Goal: Download file/media

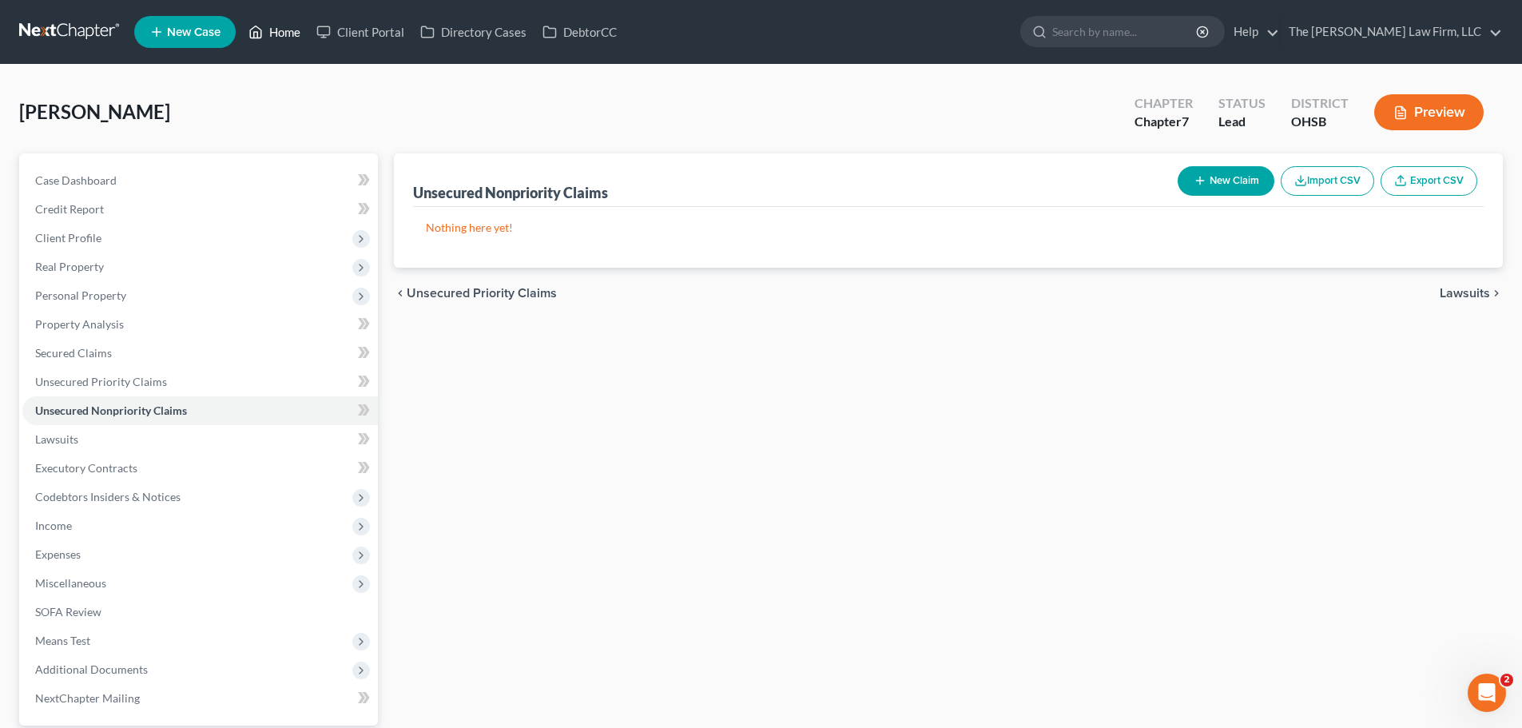
click at [280, 29] on link "Home" at bounding box center [274, 32] width 68 height 29
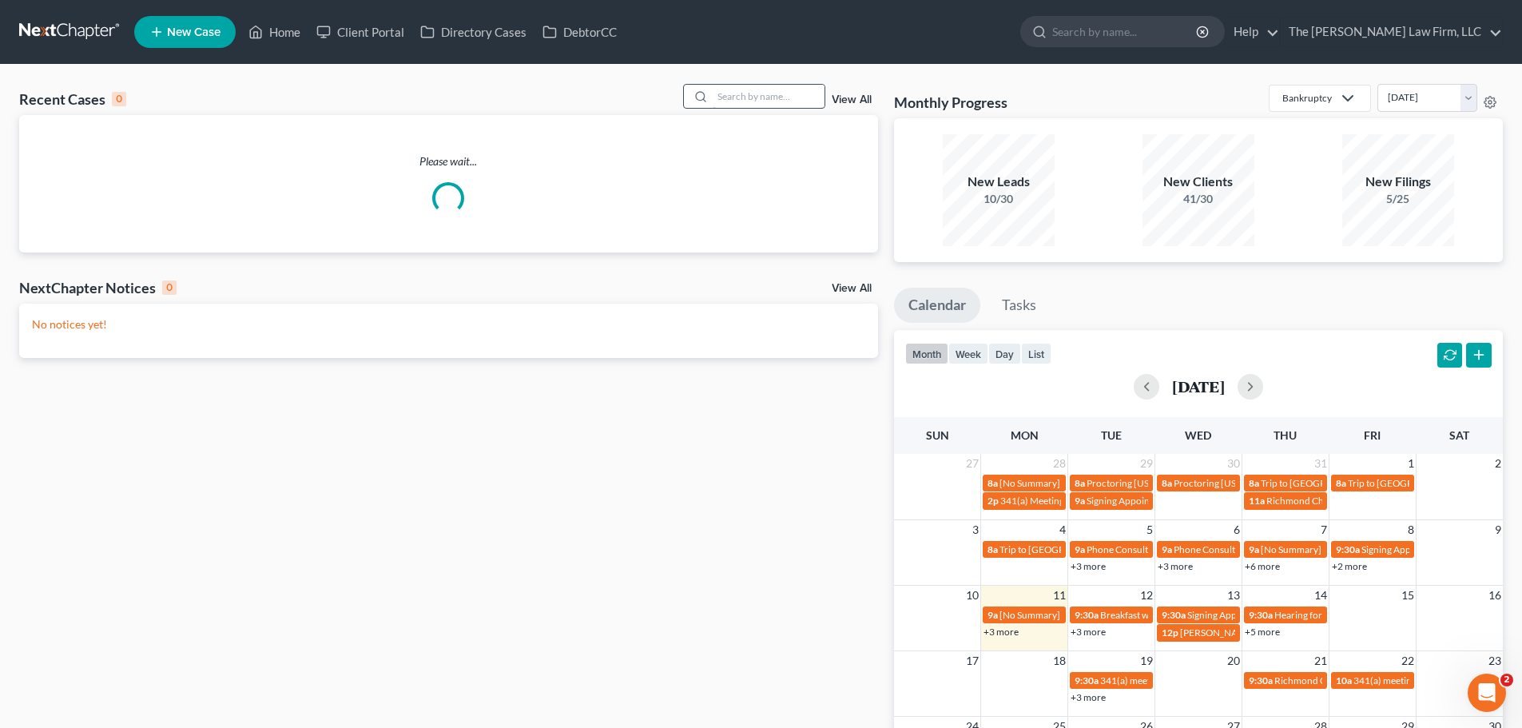
click at [786, 87] on input "search" at bounding box center [769, 96] width 112 height 23
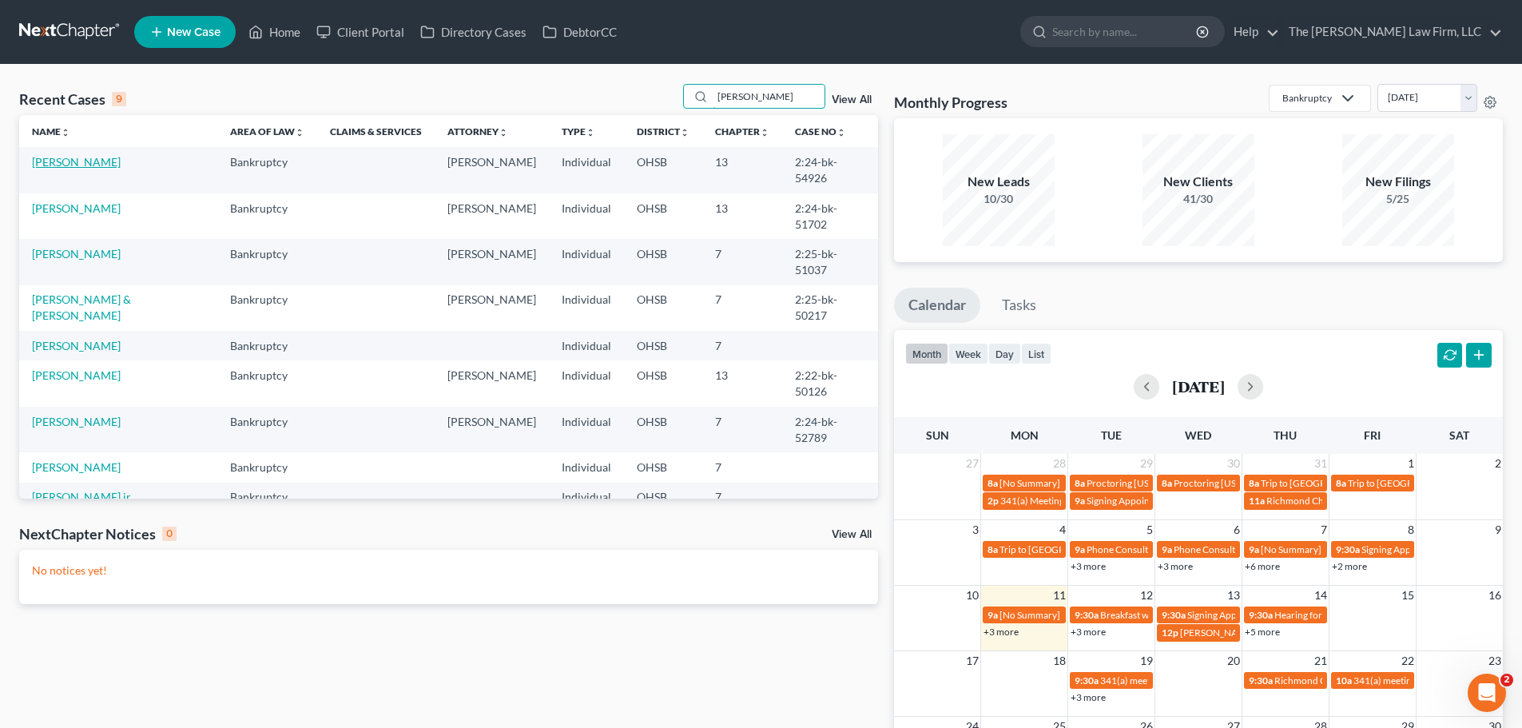
type input "[PERSON_NAME]"
click at [54, 161] on link "[PERSON_NAME]" at bounding box center [76, 162] width 89 height 14
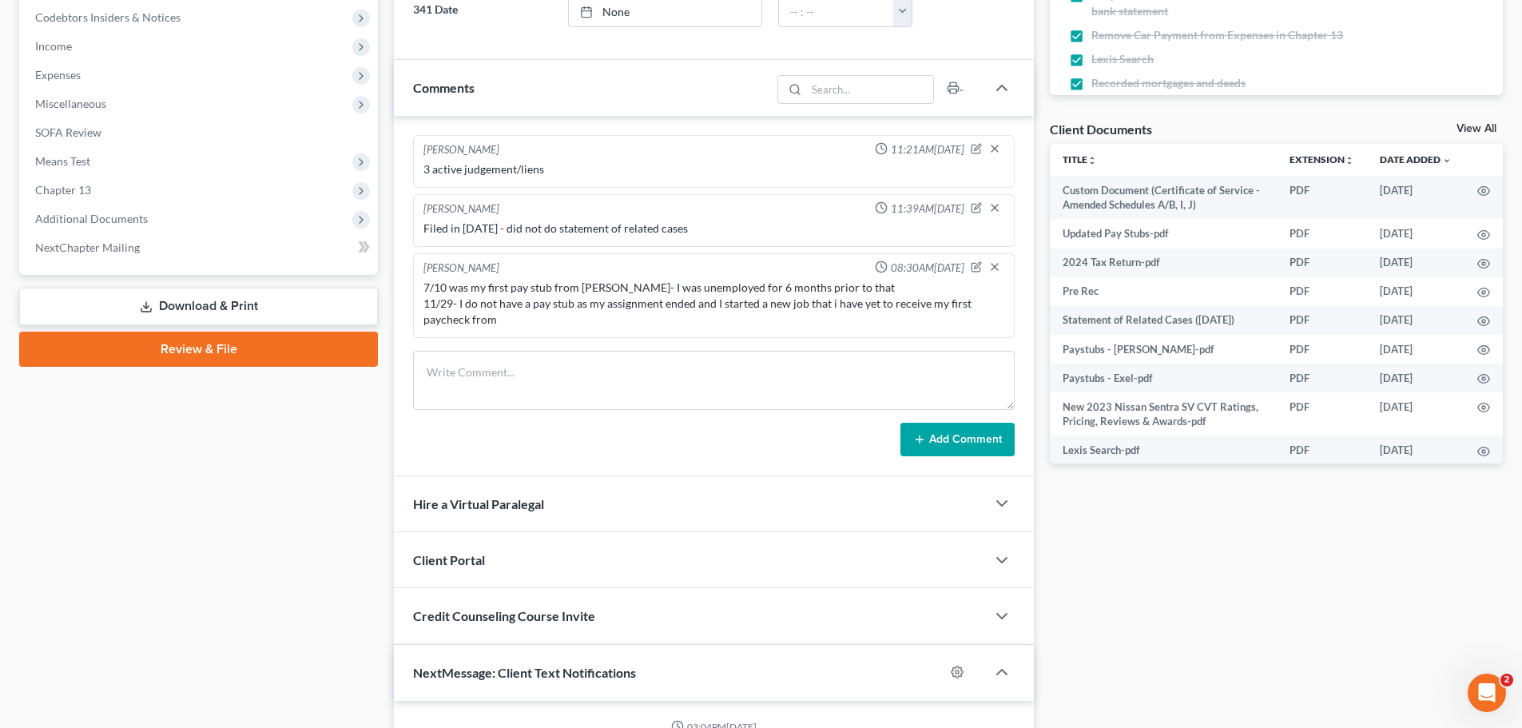
scroll to position [385, 0]
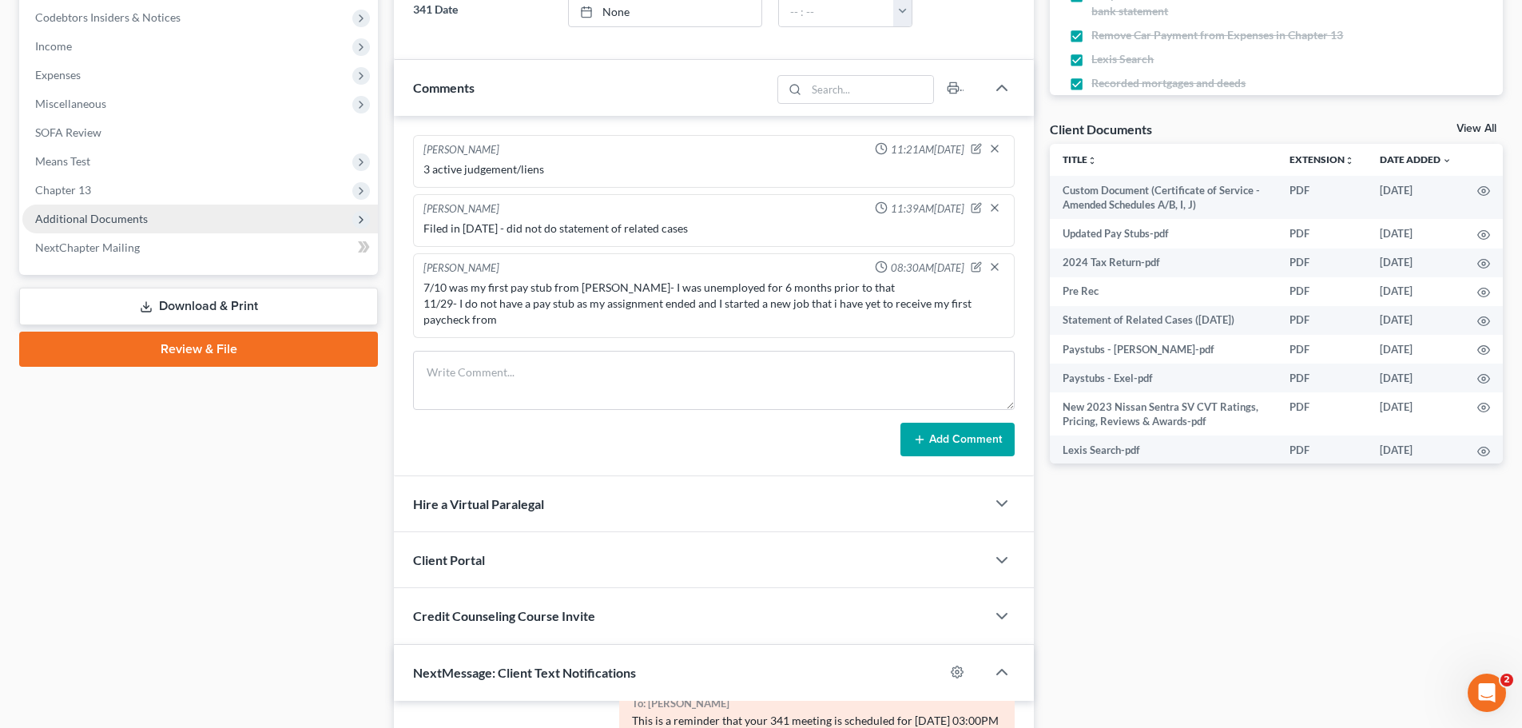
click at [129, 218] on span "Additional Documents" at bounding box center [91, 219] width 113 height 14
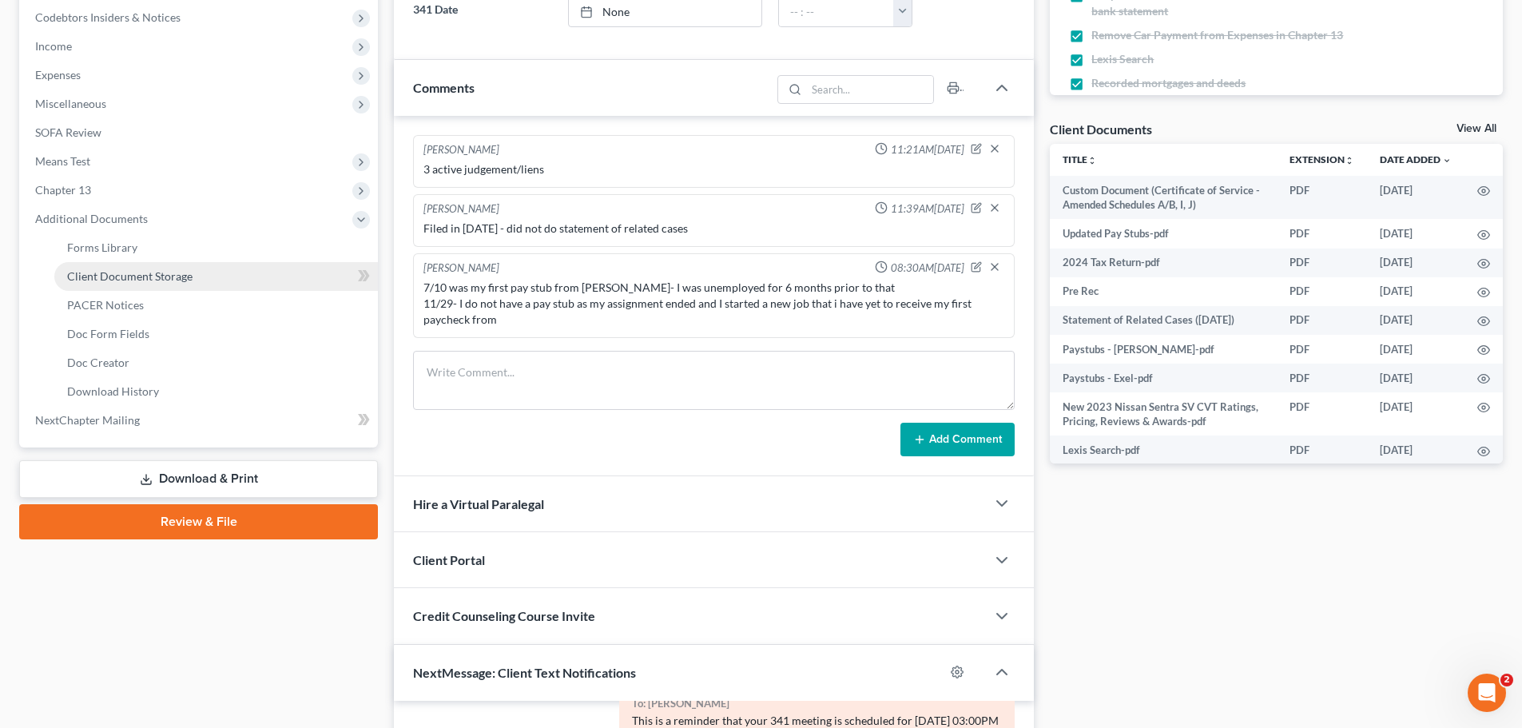
click at [149, 281] on span "Client Document Storage" at bounding box center [129, 276] width 125 height 14
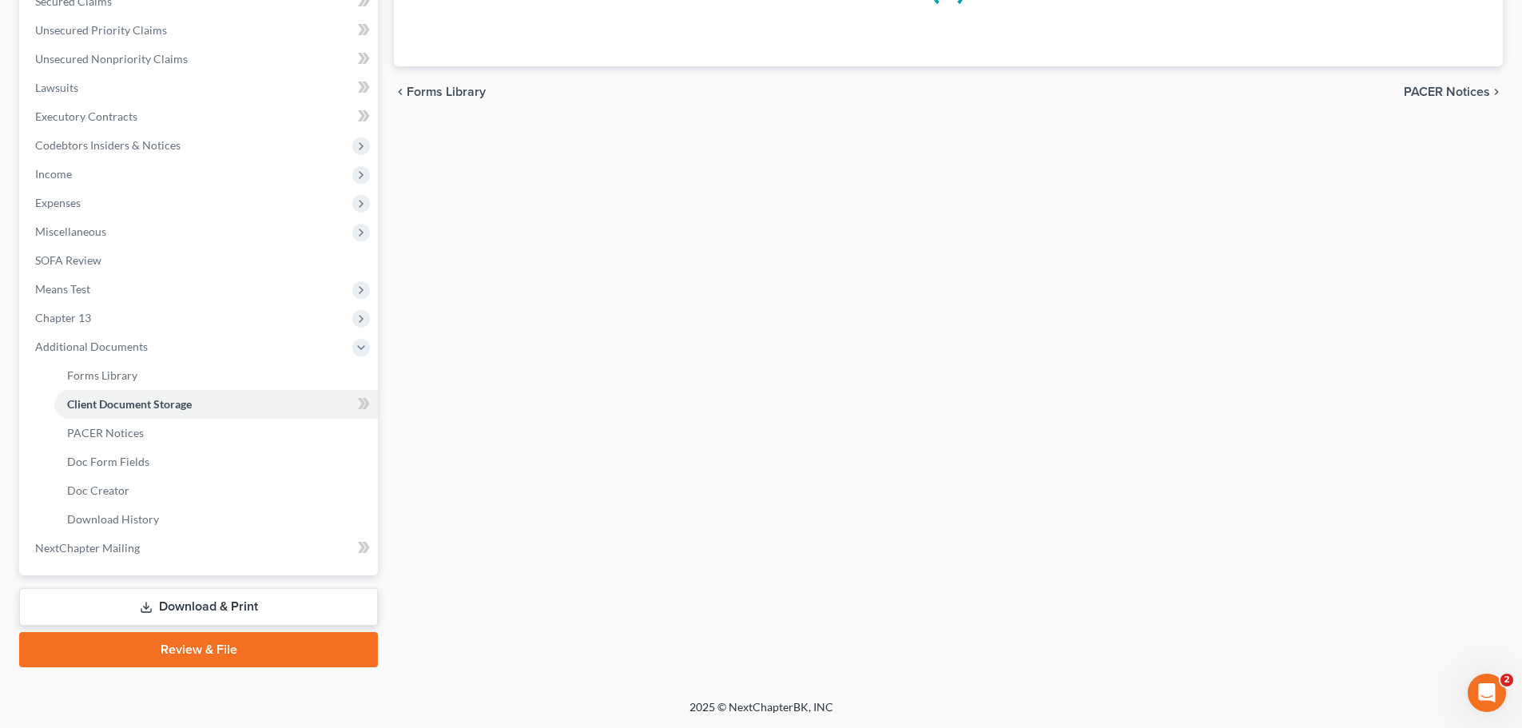
scroll to position [270, 0]
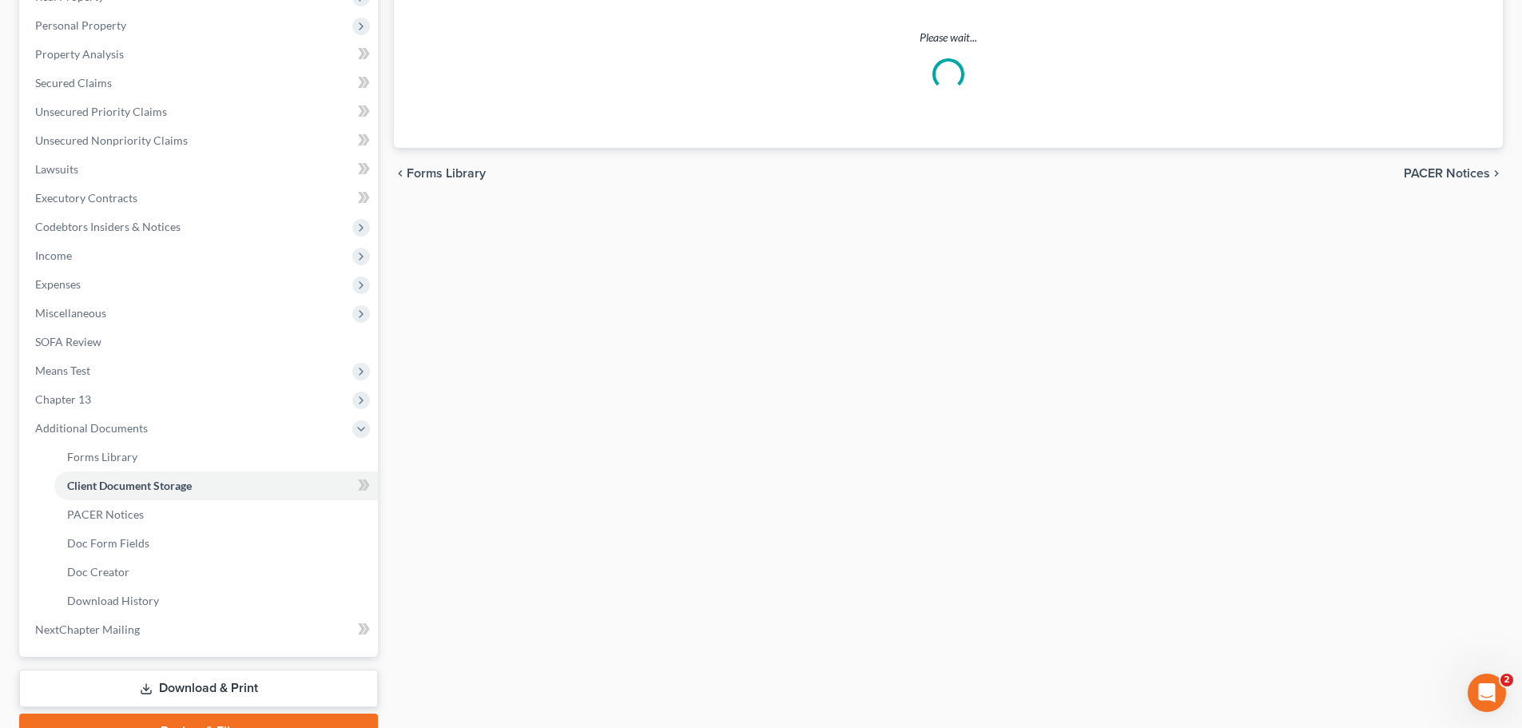
select select "7"
select select "61"
select select "53"
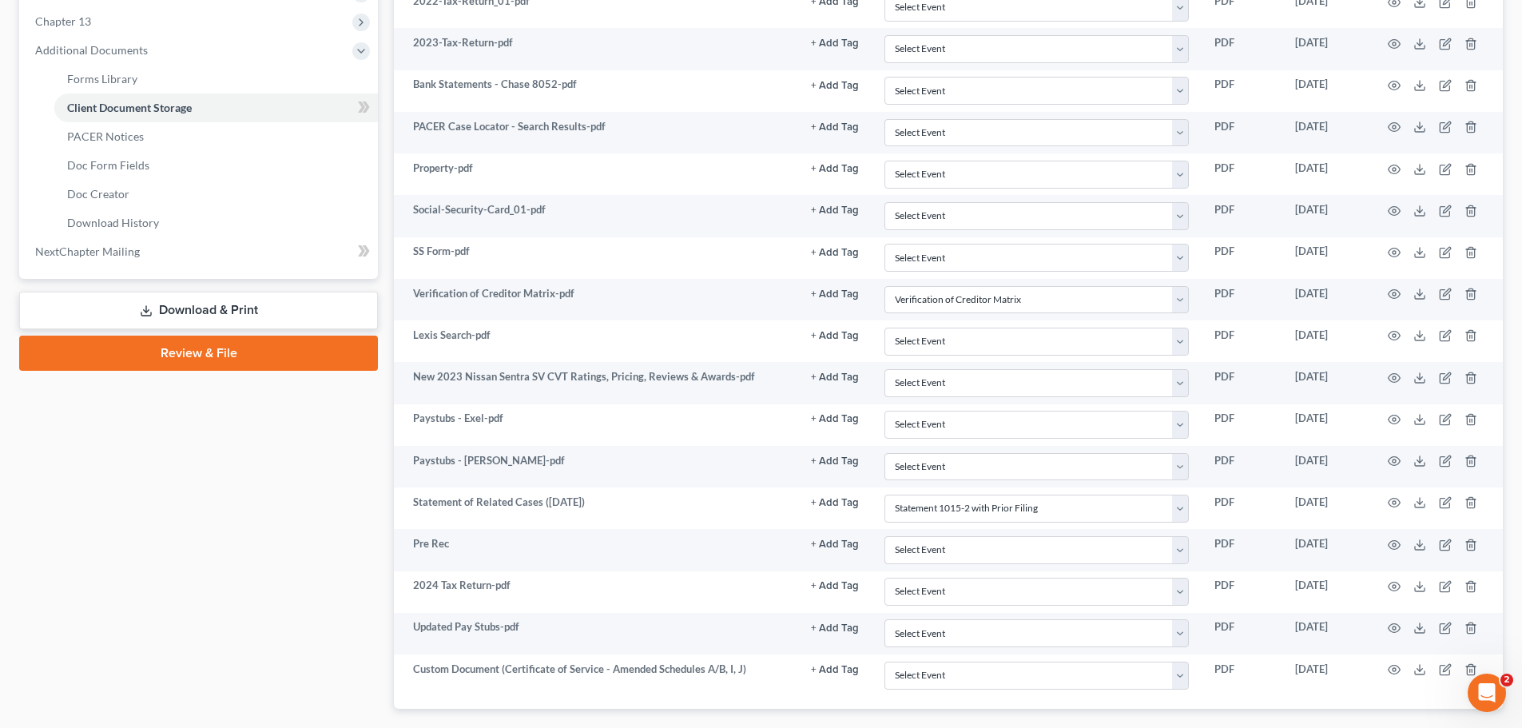
scroll to position [741, 0]
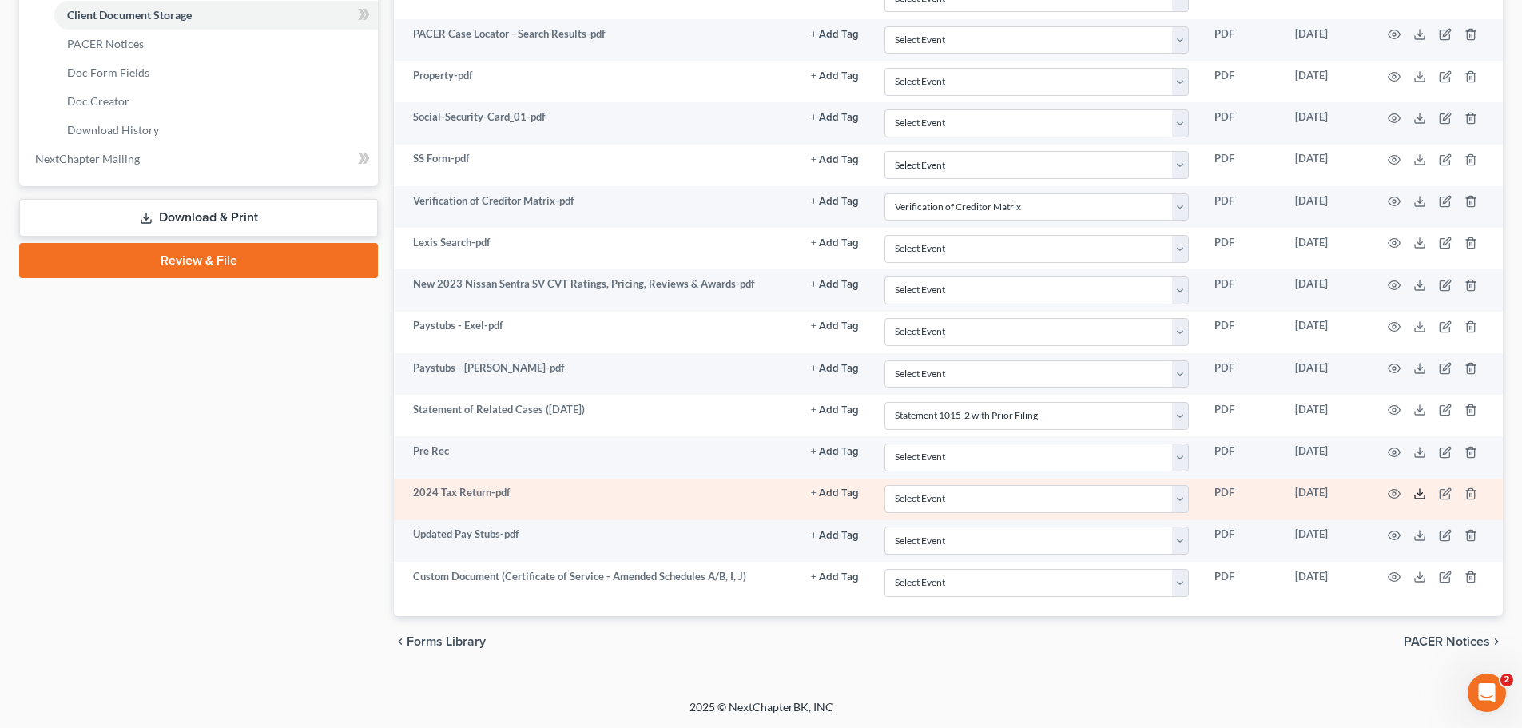
click at [1420, 493] on icon at bounding box center [1419, 493] width 13 height 13
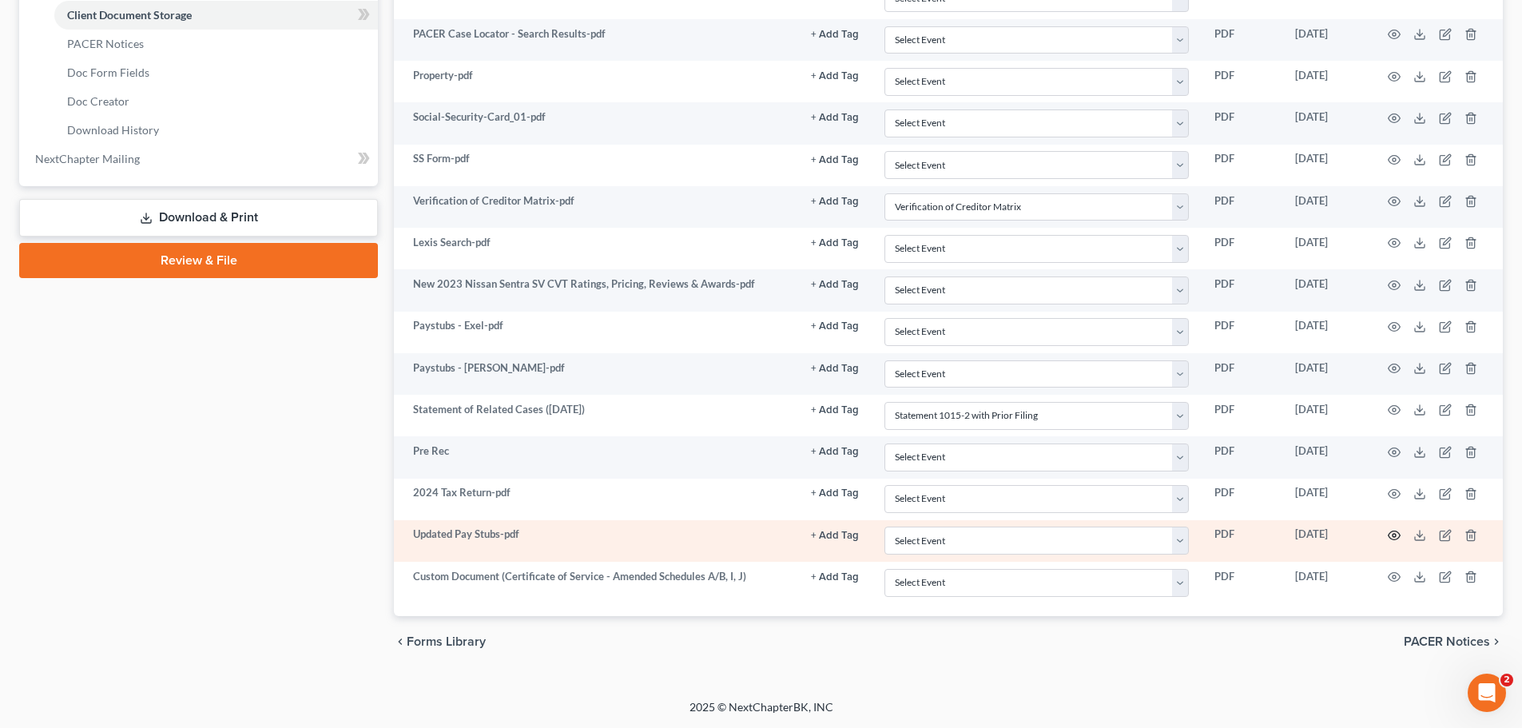
click at [1398, 539] on icon "button" at bounding box center [1394, 535] width 13 height 13
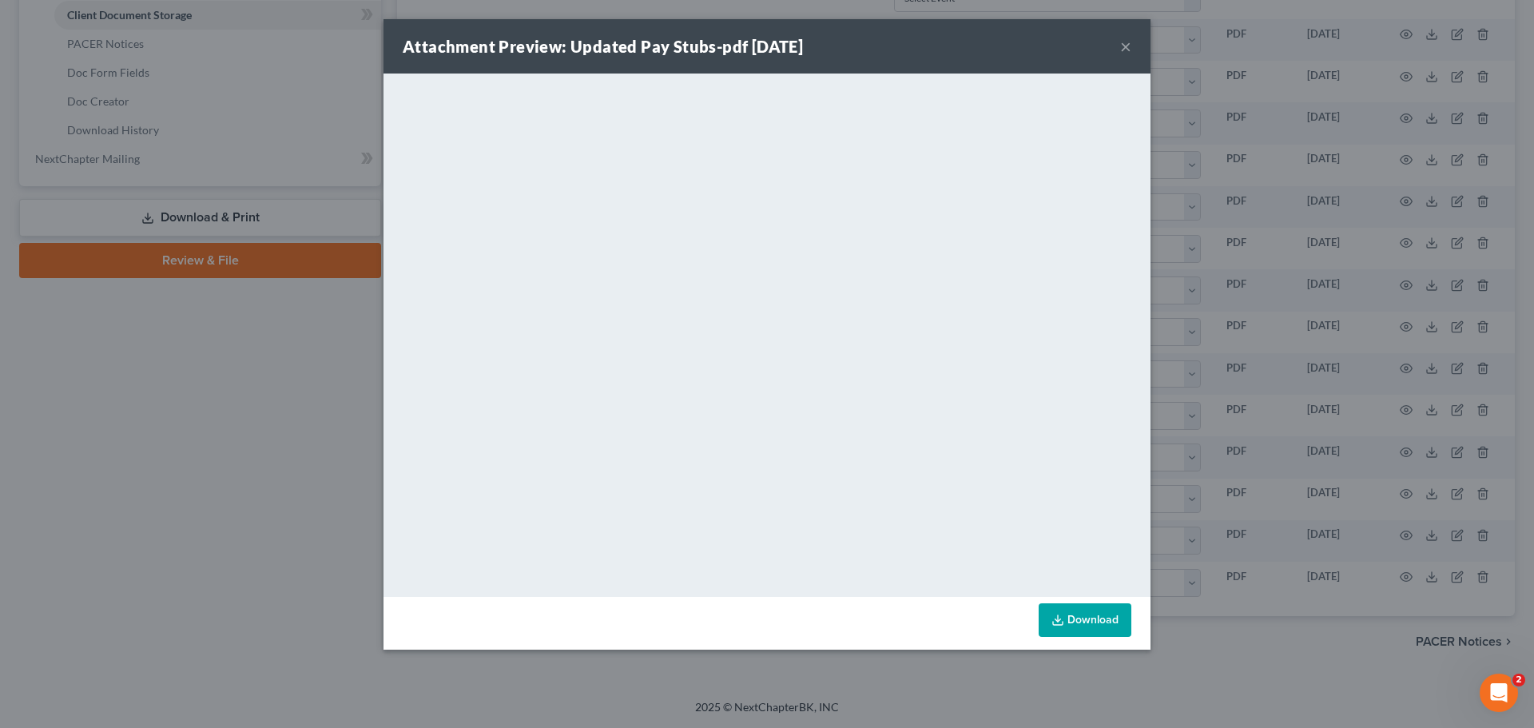
click at [1121, 40] on button "×" at bounding box center [1125, 46] width 11 height 19
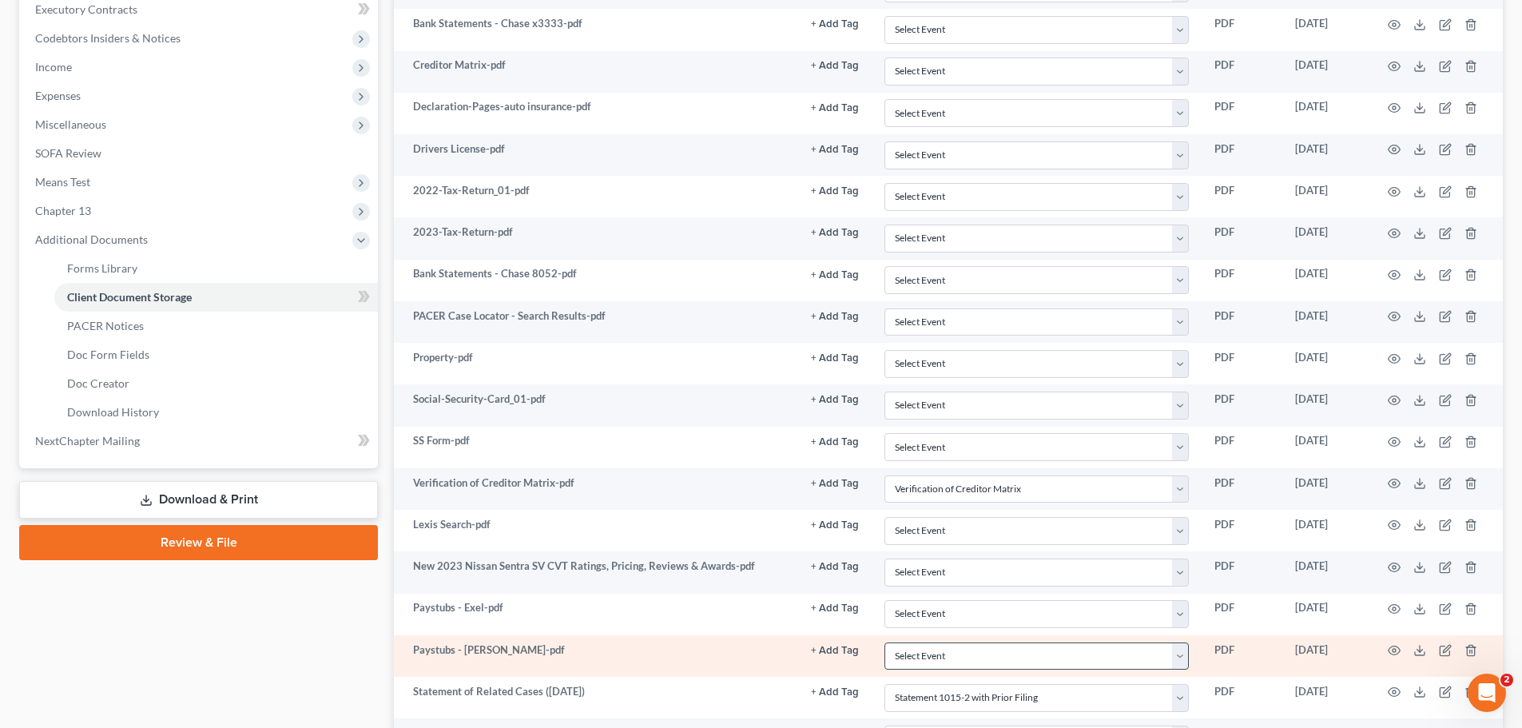
scroll to position [421, 0]
